Goal: Task Accomplishment & Management: Manage account settings

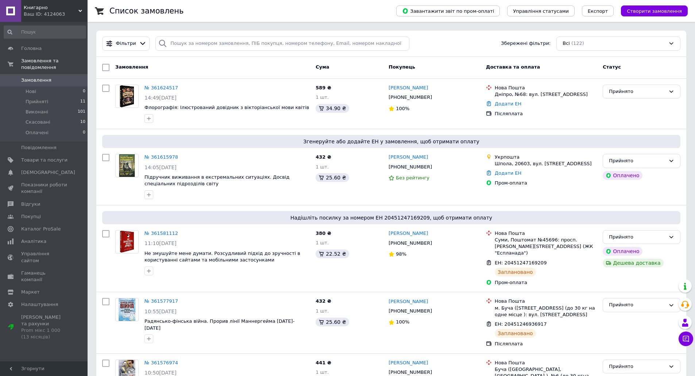
drag, startPoint x: 387, startPoint y: 88, endPoint x: 429, endPoint y: 88, distance: 42.3
click at [429, 88] on div "Оксана Різниченко +380664546578 100%" at bounding box center [434, 104] width 97 height 44
copy link "[PERSON_NAME]"
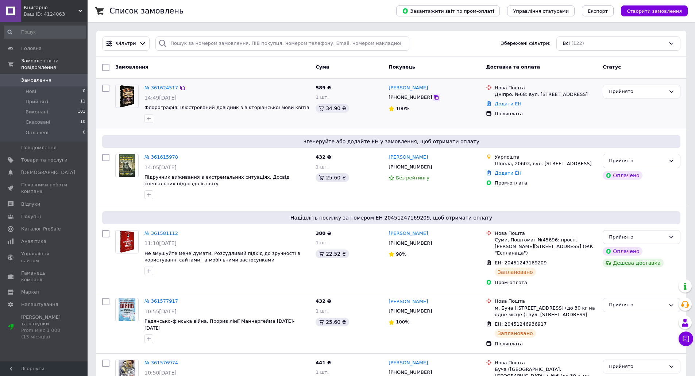
click at [434, 97] on icon at bounding box center [436, 97] width 4 height 4
click at [180, 88] on icon at bounding box center [182, 88] width 4 height 4
click at [165, 89] on link "№ 361624517" at bounding box center [162, 87] width 34 height 5
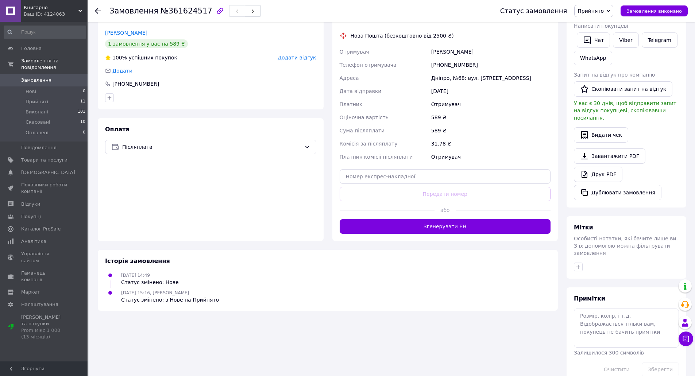
scroll to position [146, 0]
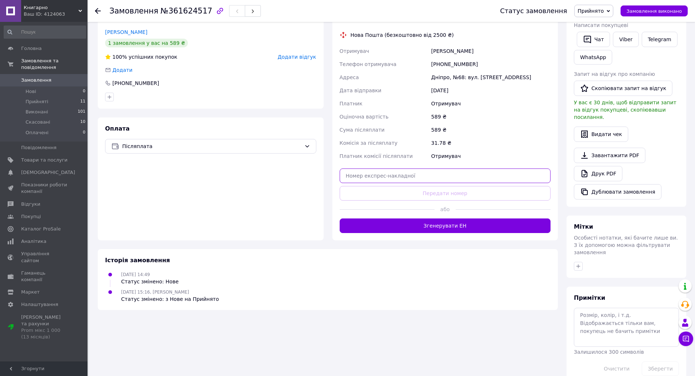
click at [404, 174] on input "text" at bounding box center [445, 176] width 211 height 15
paste input "20451247374182"
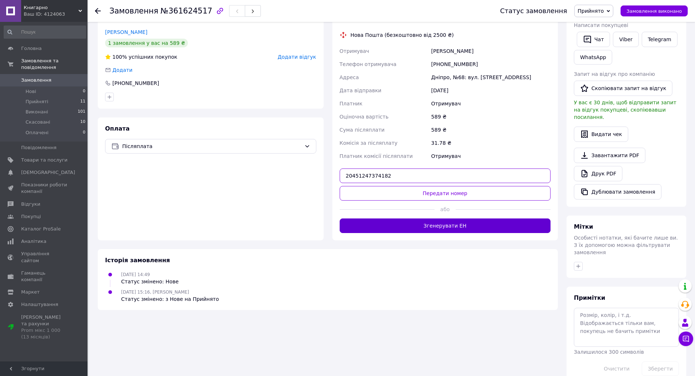
type input "20451247374182"
click at [448, 226] on button "Згенерувати ЕН" at bounding box center [445, 226] width 211 height 15
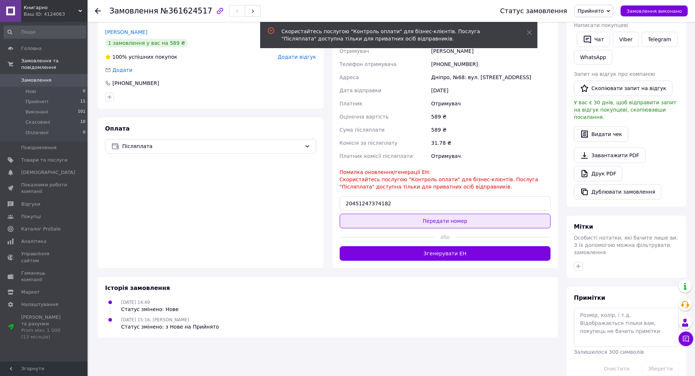
click at [443, 218] on button "Передати номер" at bounding box center [445, 221] width 211 height 15
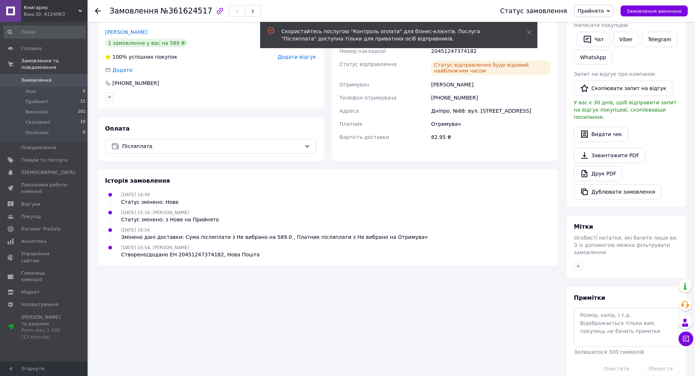
scroll to position [0, 0]
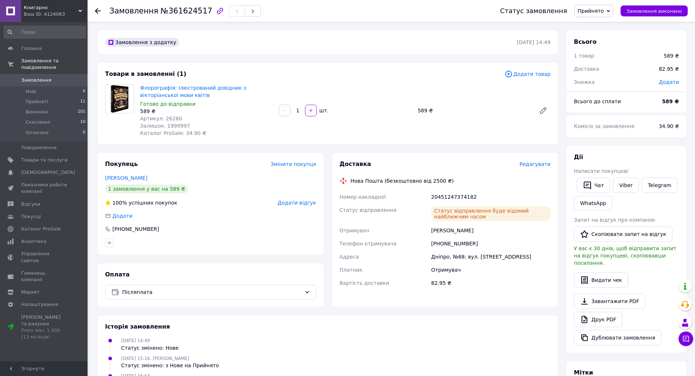
click at [34, 77] on span "Замовлення" at bounding box center [36, 80] width 30 height 7
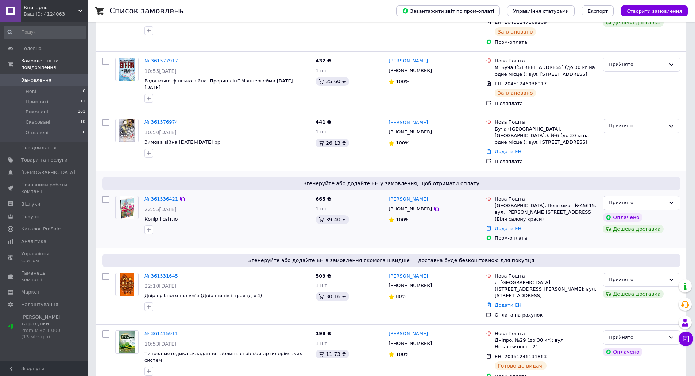
scroll to position [256, 0]
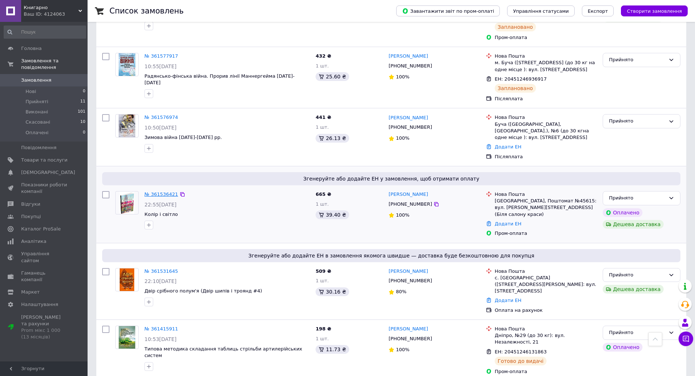
click at [160, 192] on link "№ 361536421" at bounding box center [162, 194] width 34 height 5
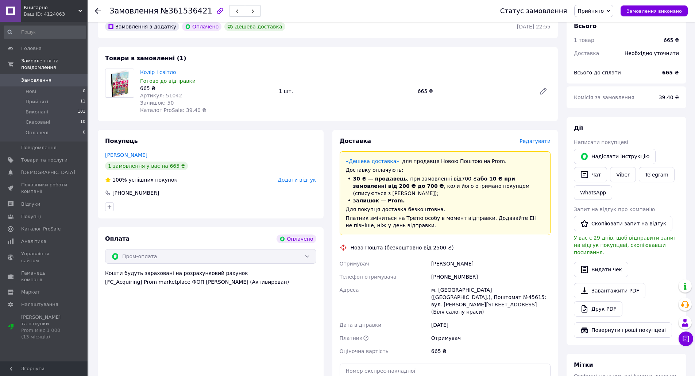
scroll to position [146, 0]
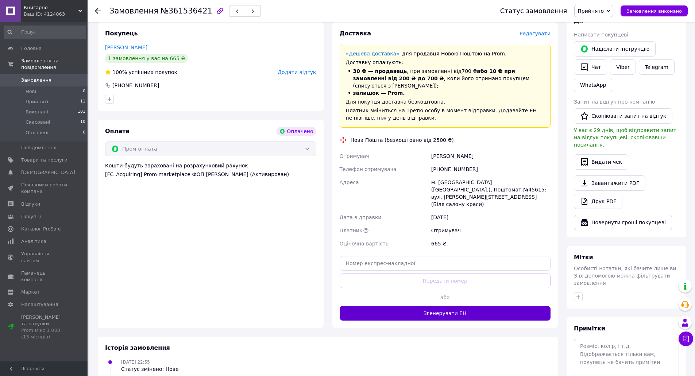
click at [443, 306] on button "Згенерувати ЕН" at bounding box center [445, 313] width 211 height 15
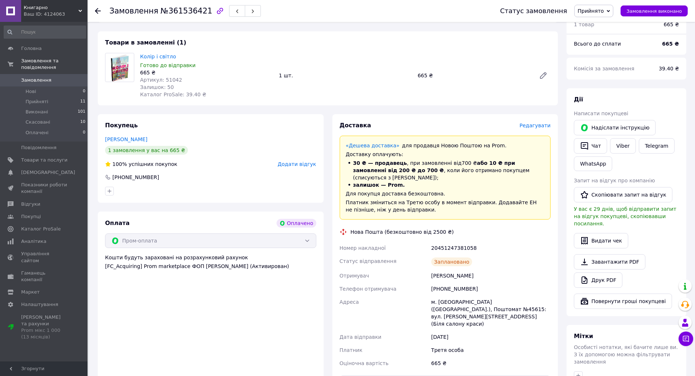
scroll to position [0, 0]
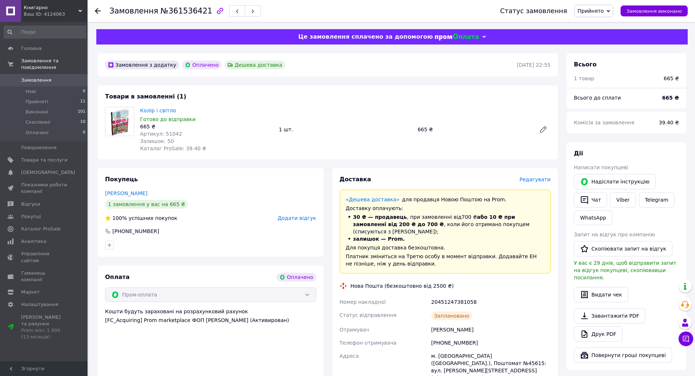
click at [34, 77] on span "Замовлення" at bounding box center [36, 80] width 30 height 7
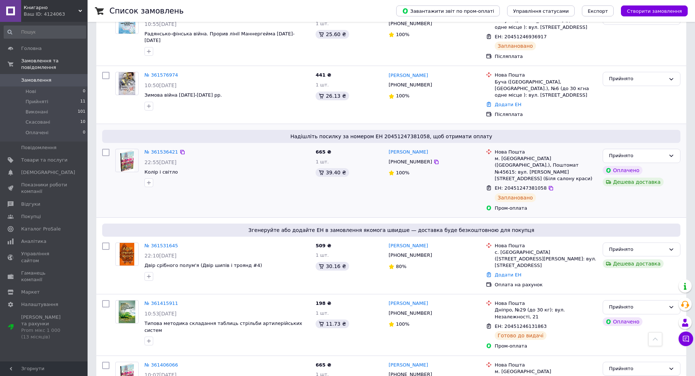
scroll to position [329, 0]
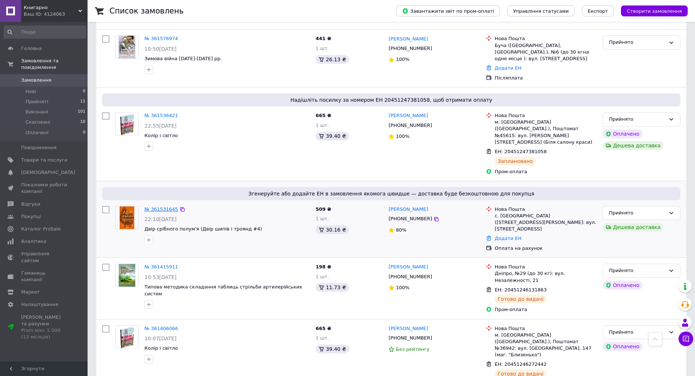
click at [160, 207] on link "№ 361531645" at bounding box center [162, 209] width 34 height 5
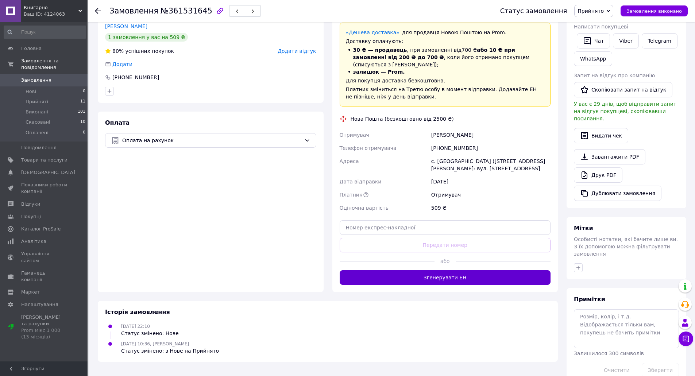
scroll to position [147, 0]
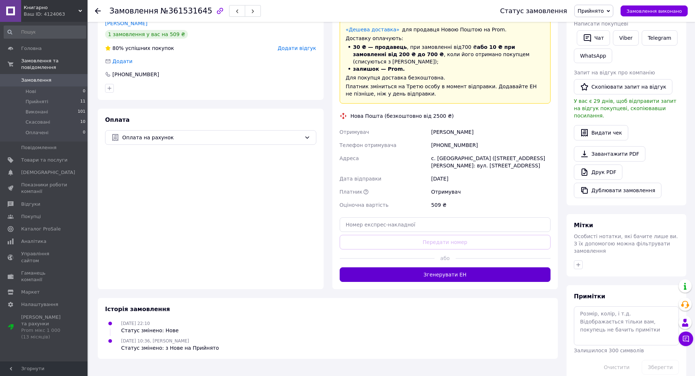
click at [444, 268] on button "Згенерувати ЕН" at bounding box center [445, 275] width 211 height 15
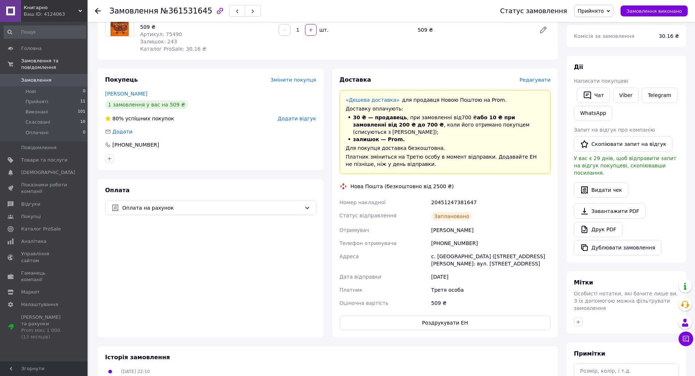
scroll to position [0, 0]
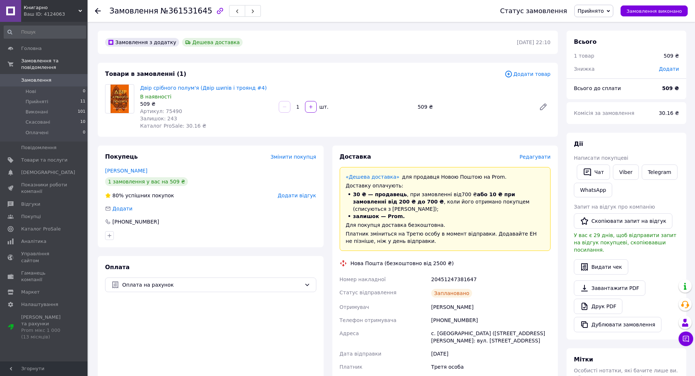
click at [32, 74] on link "Замовлення 0" at bounding box center [45, 80] width 90 height 12
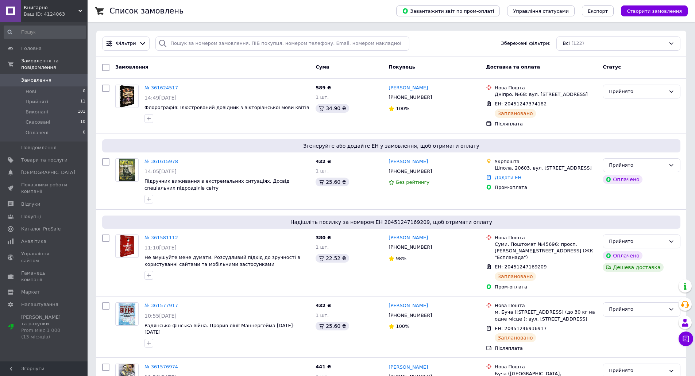
click at [457, 41] on div "Фільтри Збережені фільтри: Всі (122)" at bounding box center [391, 44] width 584 height 14
click at [456, 41] on div "Фільтри Збережені фільтри: Всі (122)" at bounding box center [391, 44] width 584 height 14
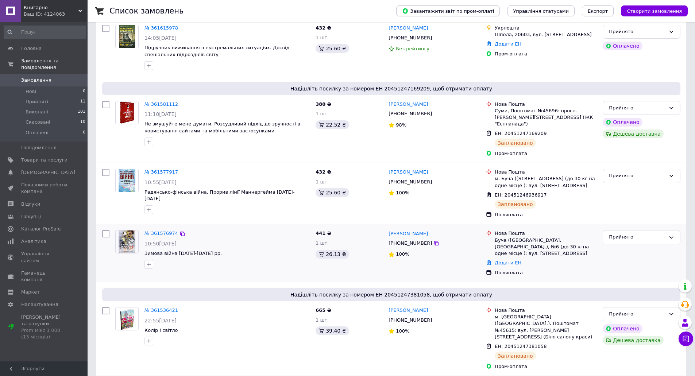
scroll to position [146, 0]
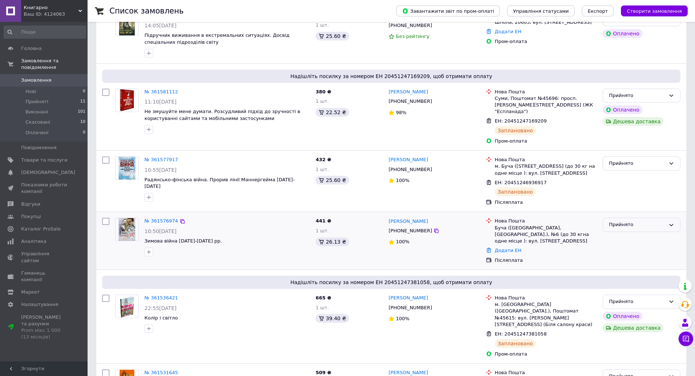
click at [634, 221] on div "Прийнято" at bounding box center [637, 225] width 57 height 8
click at [622, 234] on li "Виконано" at bounding box center [641, 241] width 77 height 14
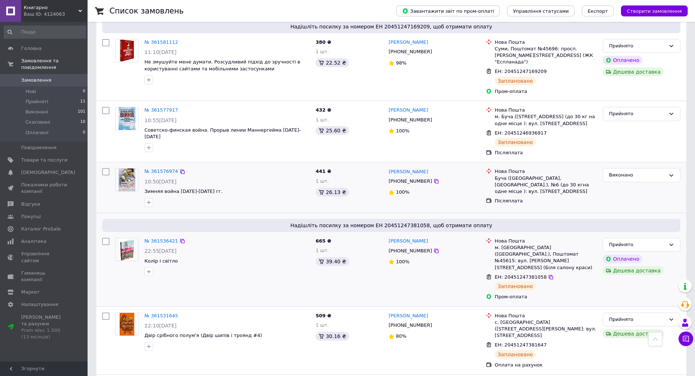
scroll to position [183, 0]
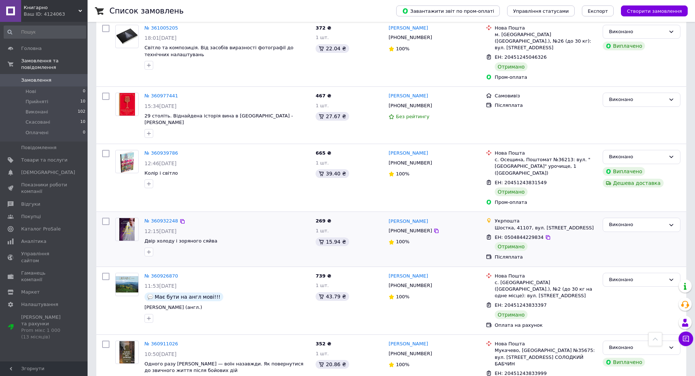
scroll to position [1278, 0]
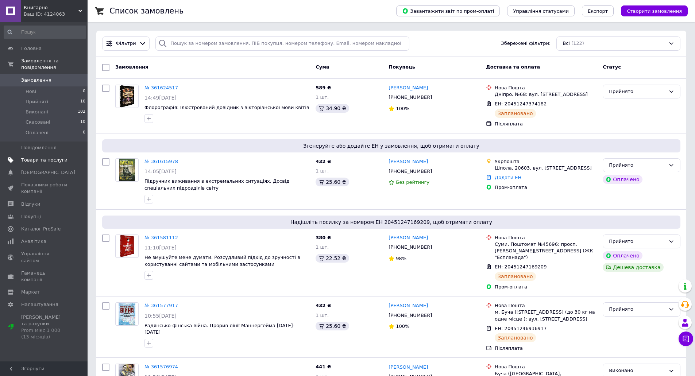
click at [41, 157] on span "Товари та послуги" at bounding box center [44, 160] width 46 height 7
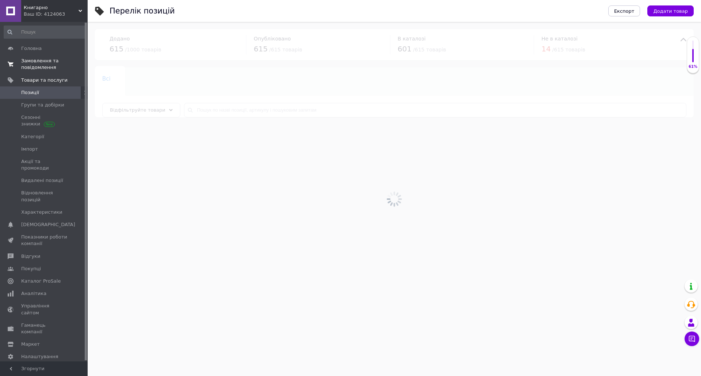
click at [35, 60] on span "Замовлення та повідомлення" at bounding box center [44, 64] width 46 height 13
